Goal: Task Accomplishment & Management: Complete application form

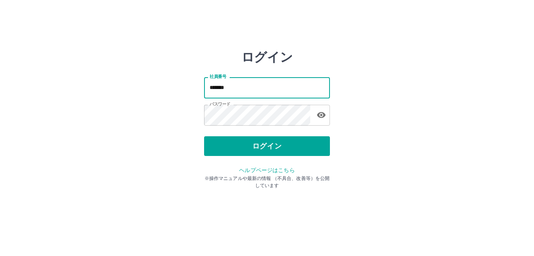
click at [234, 85] on input "*******" at bounding box center [267, 87] width 126 height 21
type input "*"
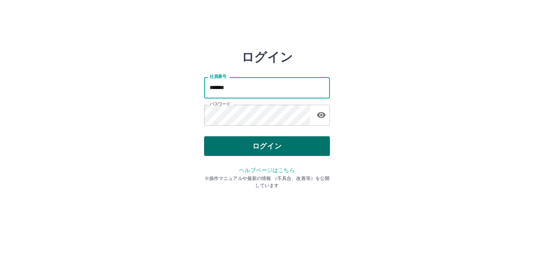
type input "*******"
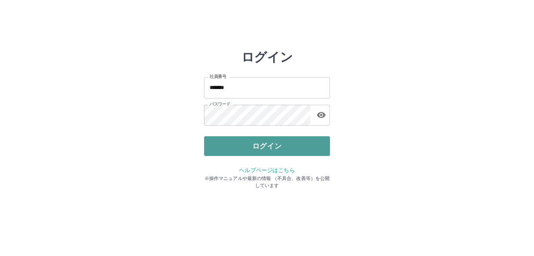
click at [261, 146] on button "ログイン" at bounding box center [267, 146] width 126 height 20
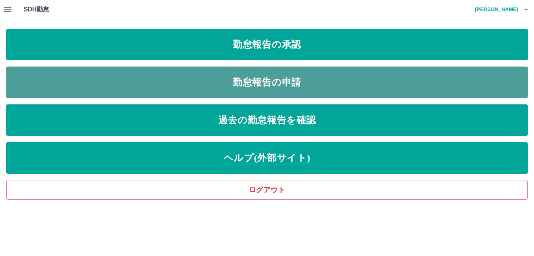
click at [258, 87] on link "勤怠報告の申請" at bounding box center [267, 81] width 522 height 31
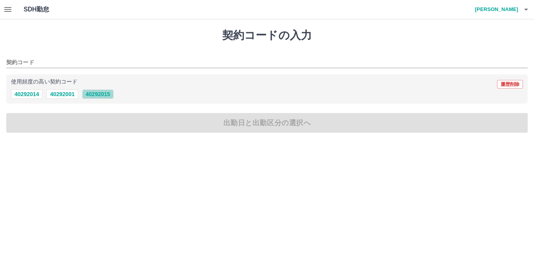
click at [108, 95] on button "40292015" at bounding box center [97, 93] width 31 height 9
type input "********"
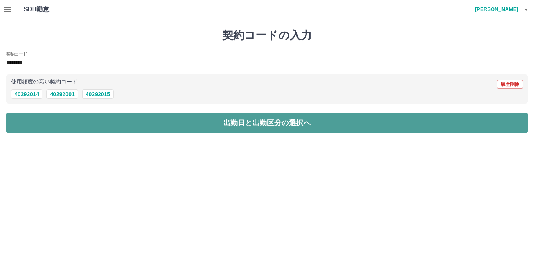
click at [125, 121] on button "出勤日と出勤区分の選択へ" at bounding box center [267, 123] width 522 height 20
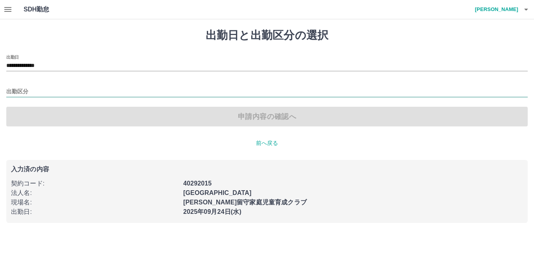
click at [26, 91] on input "出勤区分" at bounding box center [267, 92] width 522 height 10
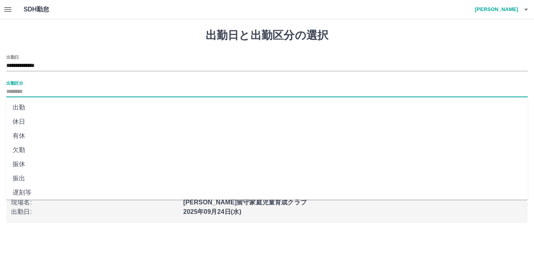
click at [35, 106] on li "出勤" at bounding box center [267, 107] width 522 height 14
type input "**"
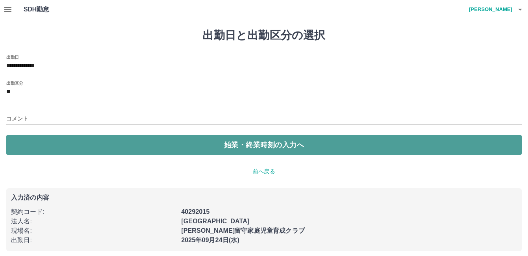
click at [43, 140] on button "始業・終業時刻の入力へ" at bounding box center [264, 145] width 516 height 20
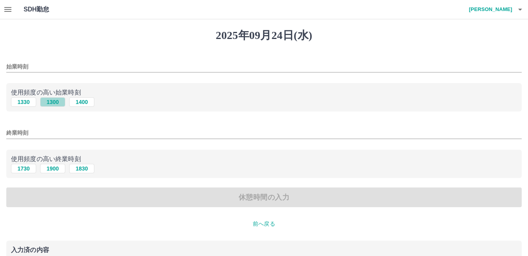
click at [56, 101] on button "1300" at bounding box center [52, 101] width 25 height 9
type input "****"
click at [58, 170] on button "1900" at bounding box center [52, 168] width 25 height 9
type input "****"
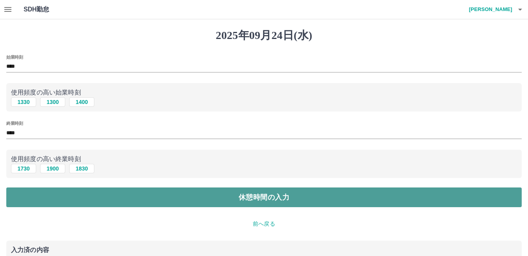
click at [66, 193] on button "休憩時間の入力" at bounding box center [264, 197] width 516 height 20
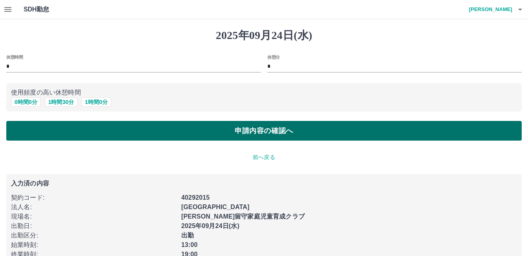
click at [87, 133] on button "申請内容の確認へ" at bounding box center [264, 131] width 516 height 20
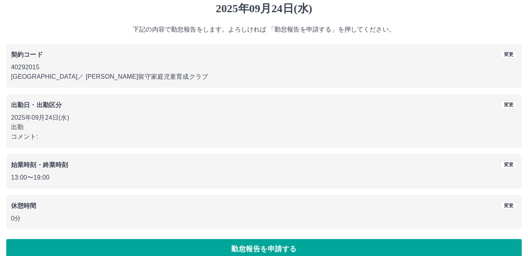
scroll to position [39, 0]
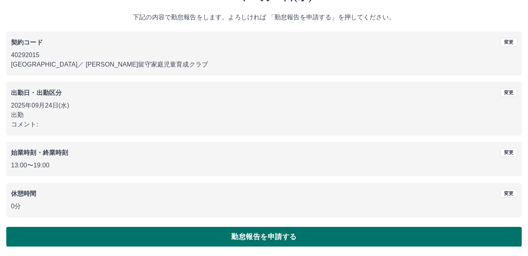
click at [129, 235] on button "勤怠報告を申請する" at bounding box center [264, 237] width 516 height 20
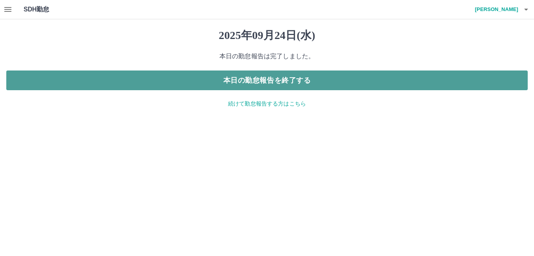
click at [247, 81] on button "本日の勤怠報告を終了する" at bounding box center [267, 80] width 522 height 20
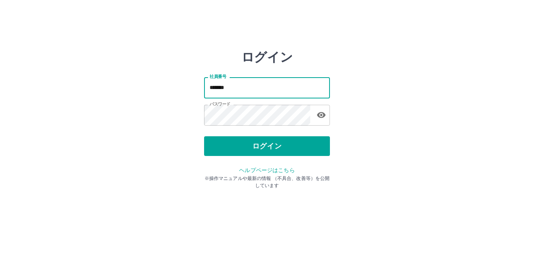
click at [232, 87] on input "*******" at bounding box center [267, 87] width 126 height 21
type input "*"
type input "*******"
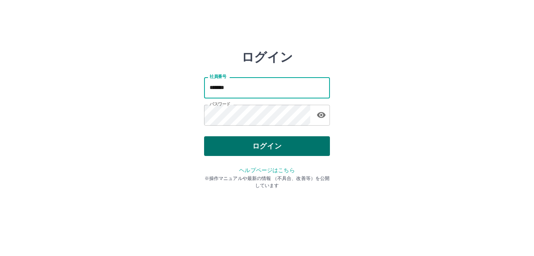
click at [269, 149] on button "ログイン" at bounding box center [267, 146] width 126 height 20
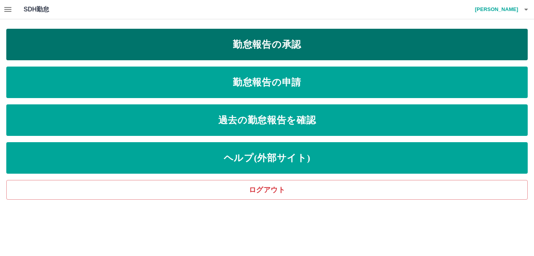
click at [265, 40] on link "勤怠報告の承認" at bounding box center [267, 44] width 522 height 31
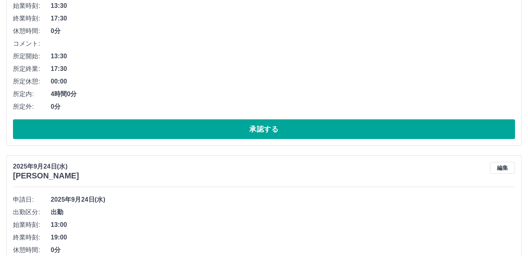
scroll to position [157, 0]
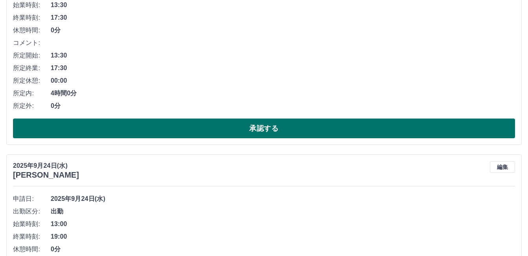
click at [265, 127] on button "承認する" at bounding box center [264, 128] width 502 height 20
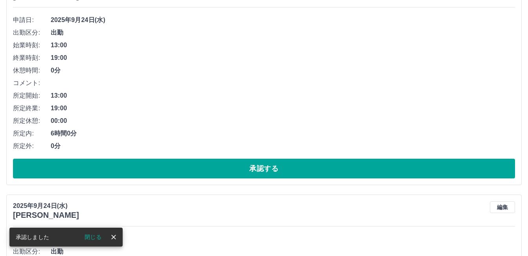
scroll to position [118, 0]
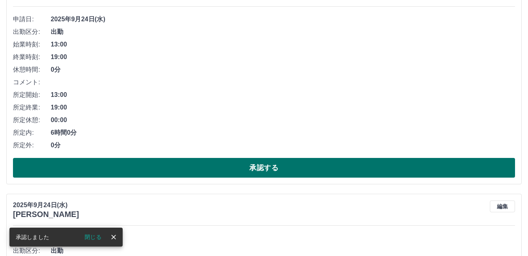
click at [269, 167] on button "承認する" at bounding box center [264, 168] width 502 height 20
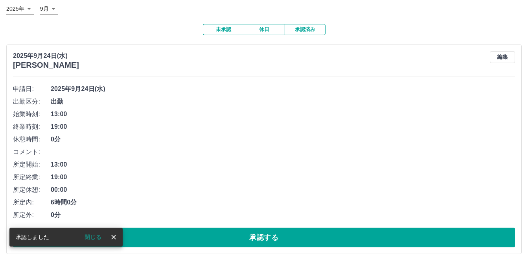
scroll to position [157, 0]
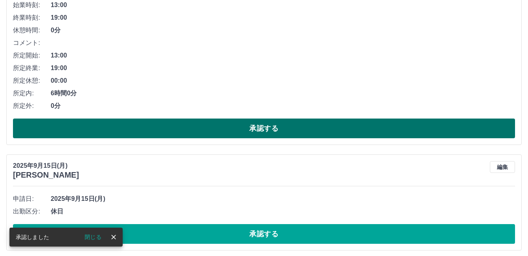
click at [255, 126] on button "承認する" at bounding box center [264, 128] width 502 height 20
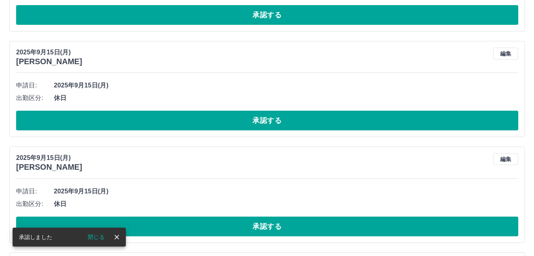
scroll to position [0, 0]
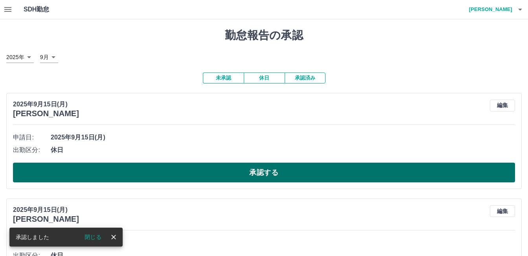
click at [278, 172] on button "承認する" at bounding box center [264, 172] width 502 height 20
click at [273, 171] on button "承認する" at bounding box center [264, 172] width 502 height 20
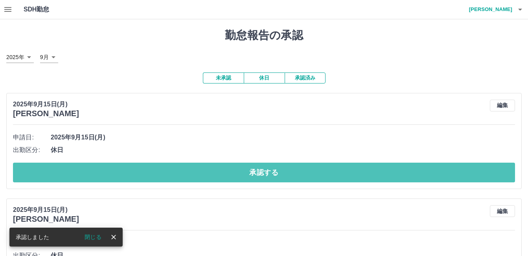
click at [273, 171] on button "承認する" at bounding box center [264, 172] width 502 height 20
click at [269, 175] on button "承認する" at bounding box center [264, 172] width 502 height 20
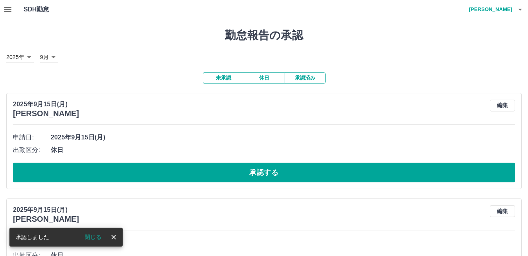
click at [269, 175] on button "承認する" at bounding box center [264, 172] width 502 height 20
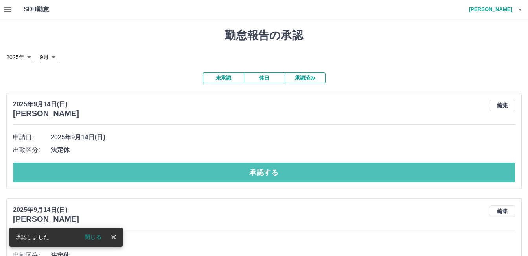
click at [269, 175] on button "承認する" at bounding box center [264, 172] width 502 height 20
click at [269, 174] on button "承認する" at bounding box center [264, 172] width 502 height 20
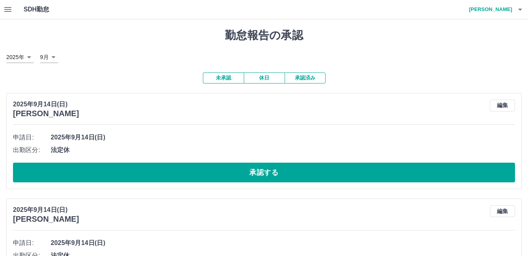
click at [269, 173] on button "承認する" at bounding box center [264, 172] width 502 height 20
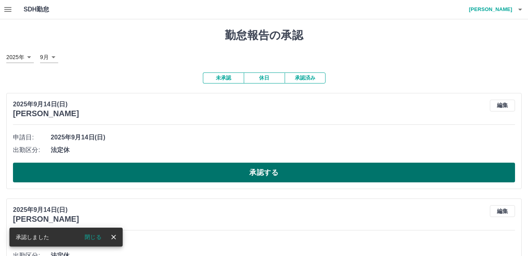
click at [268, 169] on button "承認する" at bounding box center [264, 172] width 502 height 20
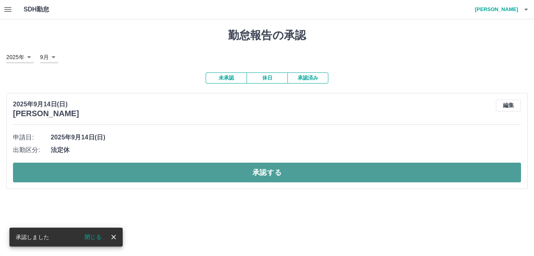
click at [264, 171] on button "承認する" at bounding box center [267, 172] width 508 height 20
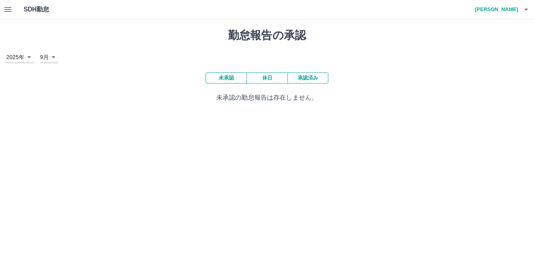
click at [507, 6] on h4 "[PERSON_NAME]" at bounding box center [494, 9] width 47 height 19
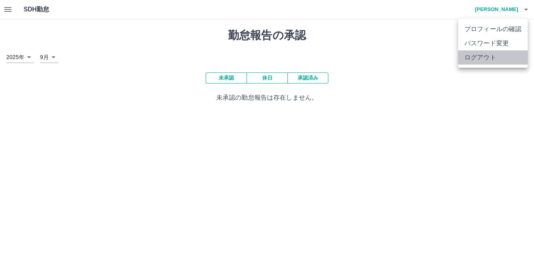
click at [486, 55] on li "ログアウト" at bounding box center [493, 57] width 70 height 14
